Goal: Entertainment & Leisure: Consume media (video, audio)

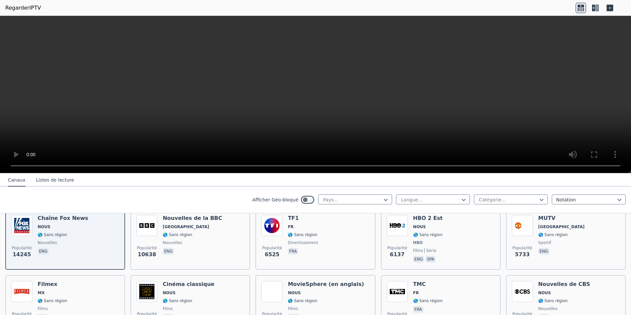
scroll to position [66, 0]
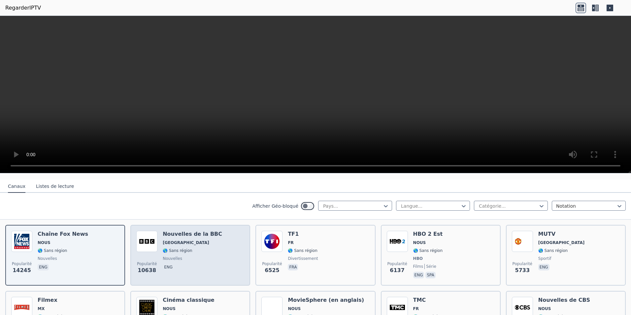
click at [182, 240] on span "[GEOGRAPHIC_DATA]" at bounding box center [186, 242] width 47 height 5
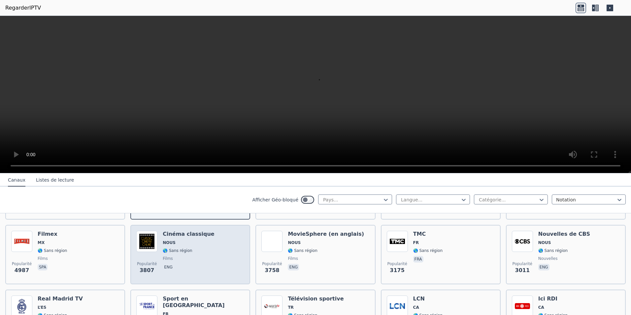
scroll to position [165, 0]
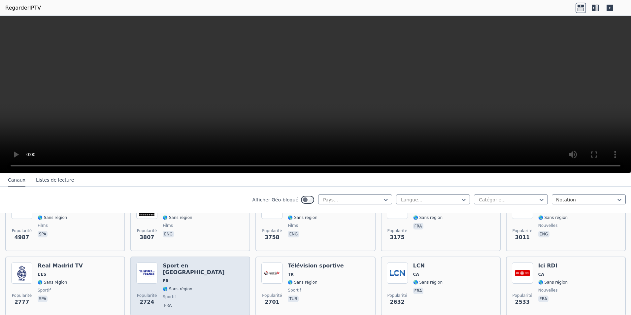
click at [169, 278] on span "FR" at bounding box center [203, 280] width 81 height 5
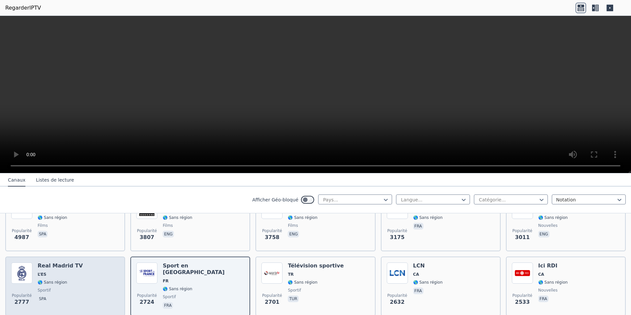
click at [58, 272] on span "L’ES" at bounding box center [60, 274] width 45 height 5
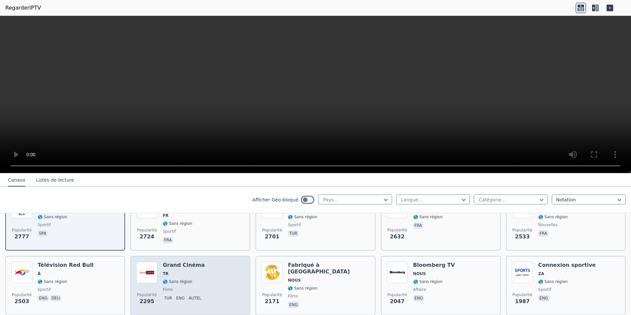
scroll to position [231, 0]
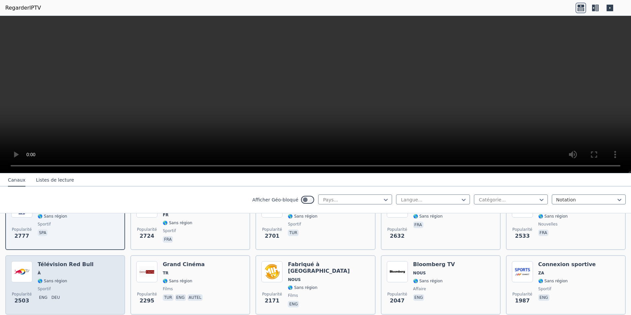
click at [46, 272] on div "Télévision Red Bull À 🌎 Sans région sportif Eng deu" at bounding box center [66, 285] width 56 height 48
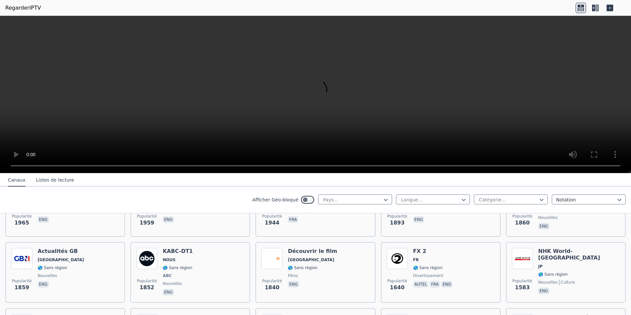
scroll to position [429, 0]
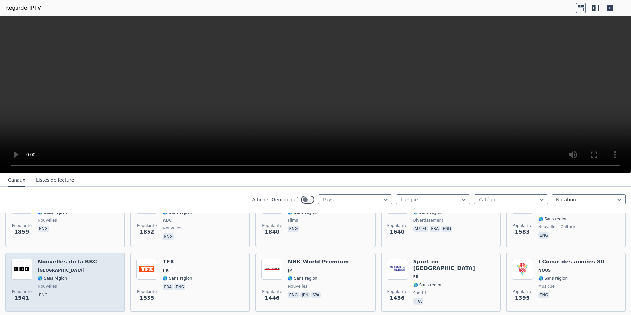
click at [47, 259] on h6 "Nouvelles de la BBC" at bounding box center [67, 261] width 59 height 7
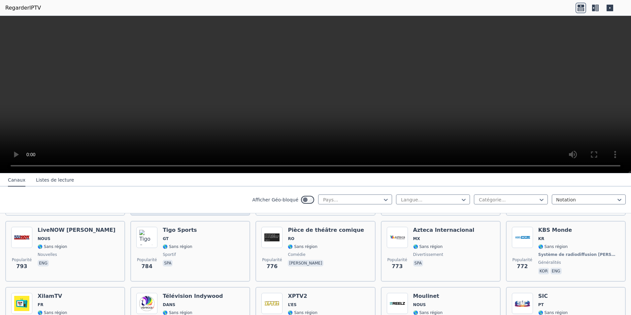
scroll to position [1221, 0]
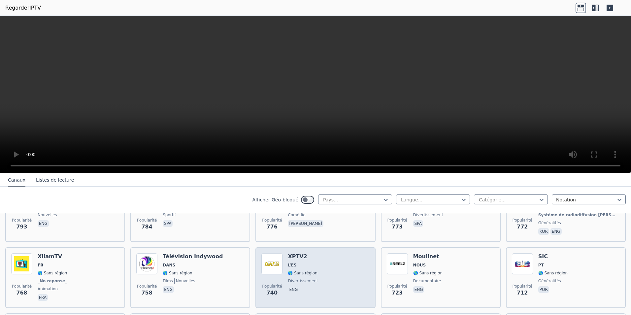
click at [269, 258] on img at bounding box center [271, 263] width 21 height 21
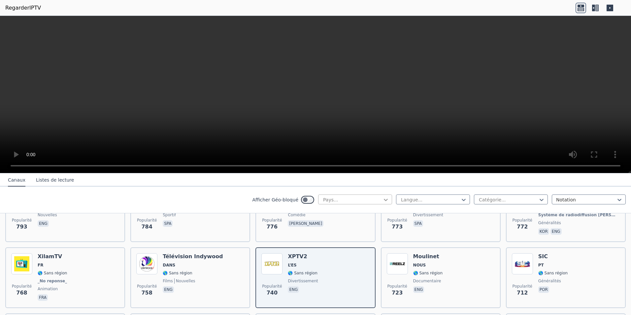
click at [383, 198] on icon at bounding box center [385, 199] width 7 height 7
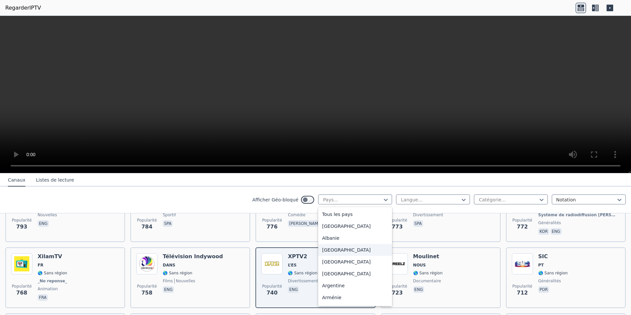
click at [330, 249] on div "[GEOGRAPHIC_DATA]" at bounding box center [355, 250] width 74 height 12
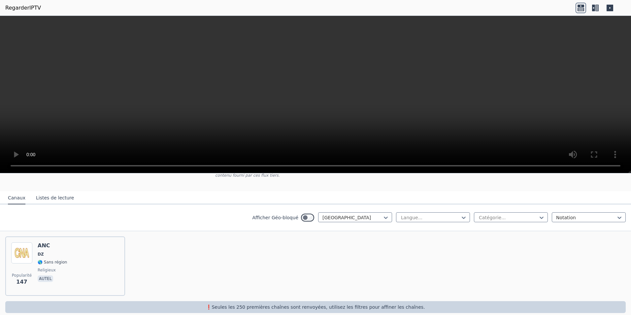
scroll to position [58, 0]
